Goal: Information Seeking & Learning: Find contact information

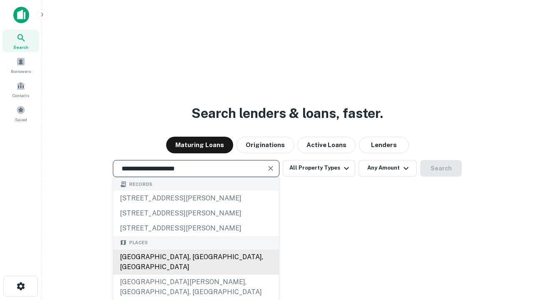
click at [196, 274] on div "[GEOGRAPHIC_DATA], [GEOGRAPHIC_DATA], [GEOGRAPHIC_DATA]" at bounding box center [196, 261] width 166 height 25
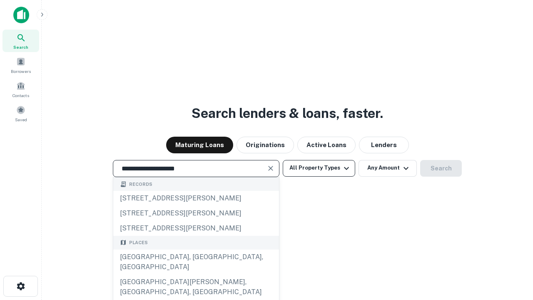
type input "**********"
click at [319, 168] on button "All Property Types" at bounding box center [319, 168] width 72 height 17
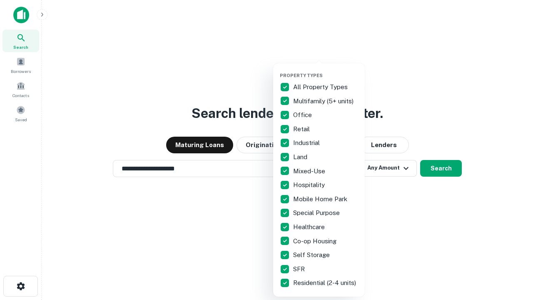
click at [326, 70] on button "button" at bounding box center [326, 70] width 92 height 0
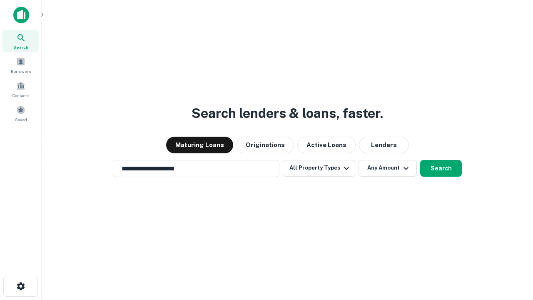
scroll to position [5, 100]
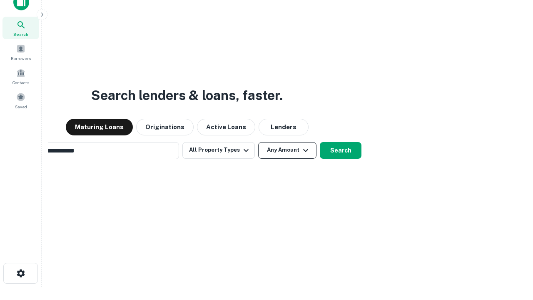
click at [258, 142] on button "Any Amount" at bounding box center [287, 150] width 58 height 17
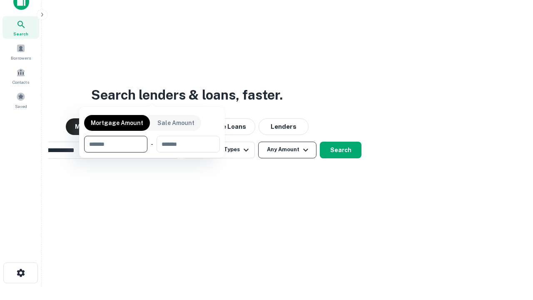
scroll to position [60, 236]
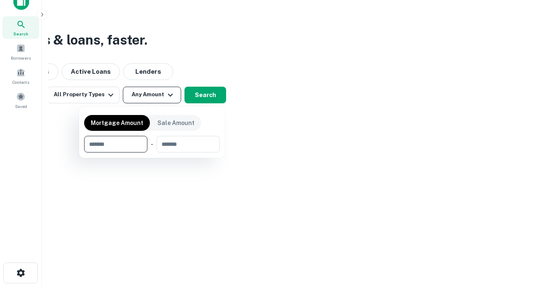
type input "*******"
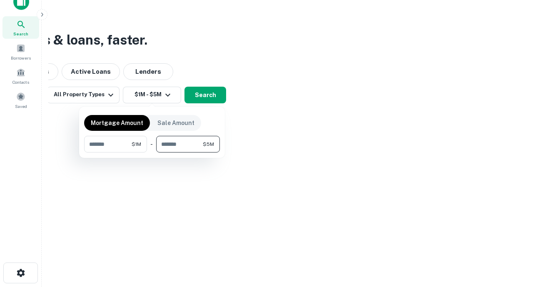
type input "*******"
click at [152, 152] on button "button" at bounding box center [152, 152] width 136 height 0
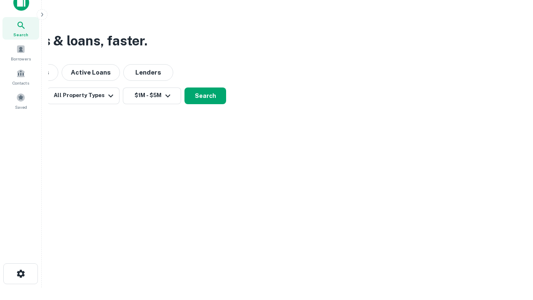
scroll to position [5, 154]
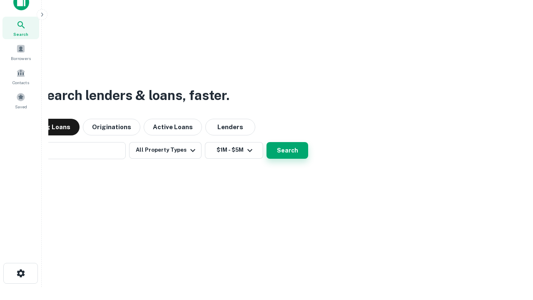
click at [267, 142] on button "Search" at bounding box center [288, 150] width 42 height 17
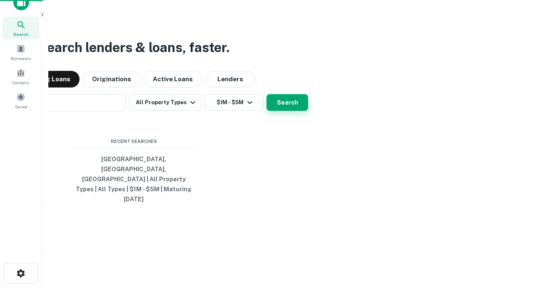
scroll to position [22, 236]
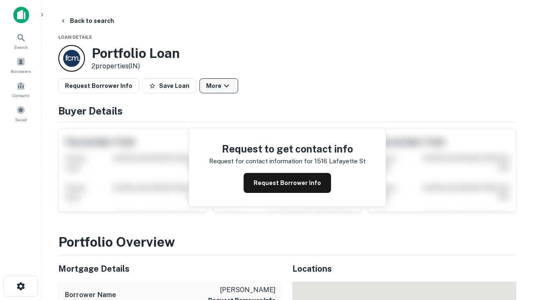
click at [219, 86] on button "More" at bounding box center [218, 85] width 39 height 15
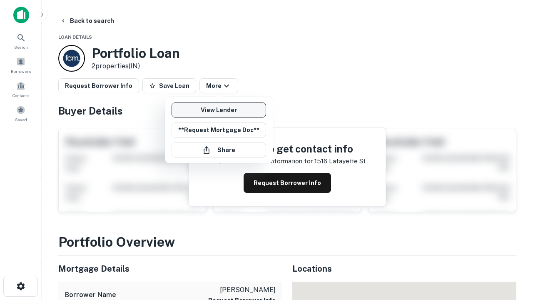
click at [219, 110] on link "View Lender" at bounding box center [219, 109] width 95 height 15
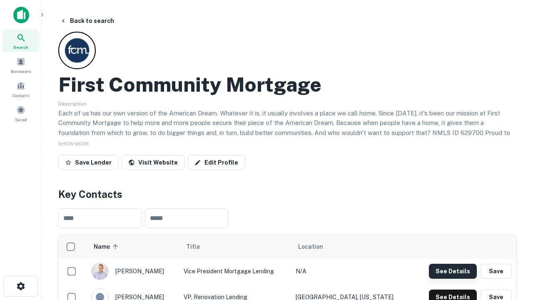
click at [453, 271] on button "See Details" at bounding box center [453, 271] width 48 height 15
click at [20, 286] on icon "button" at bounding box center [21, 286] width 10 height 10
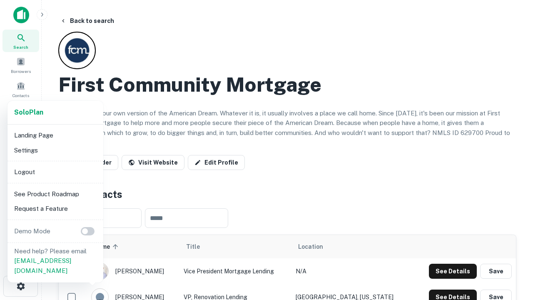
click at [55, 172] on li "Logout" at bounding box center [55, 171] width 89 height 15
